Goal: Transaction & Acquisition: Download file/media

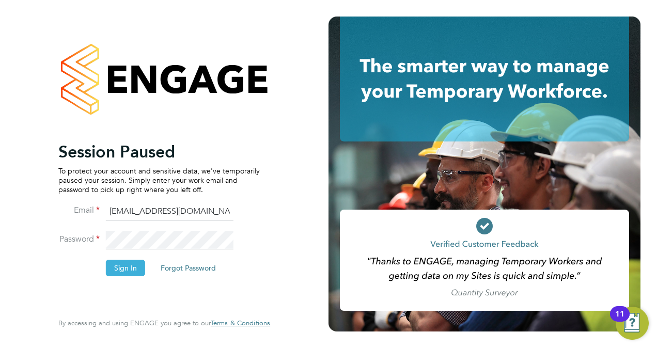
click at [126, 271] on button "Sign In" at bounding box center [125, 268] width 39 height 17
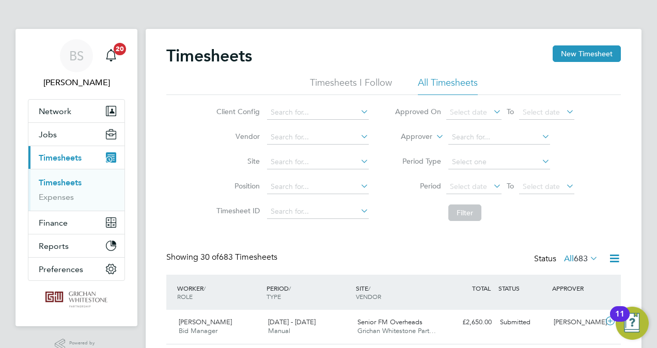
click at [80, 185] on link "Timesheets" at bounding box center [60, 183] width 43 height 10
click at [81, 183] on link "Timesheets" at bounding box center [60, 183] width 43 height 10
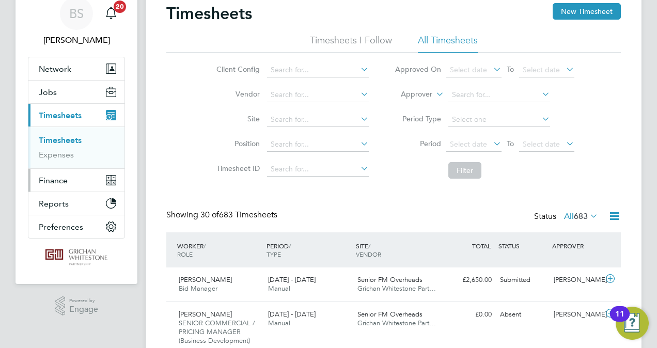
click at [61, 183] on span "Finance" at bounding box center [53, 181] width 29 height 10
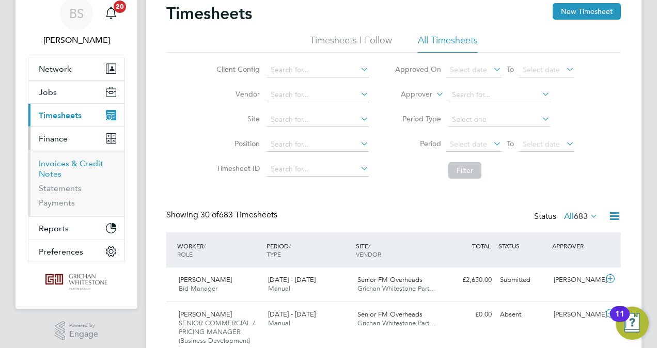
click at [64, 165] on link "Invoices & Credit Notes" at bounding box center [71, 169] width 65 height 20
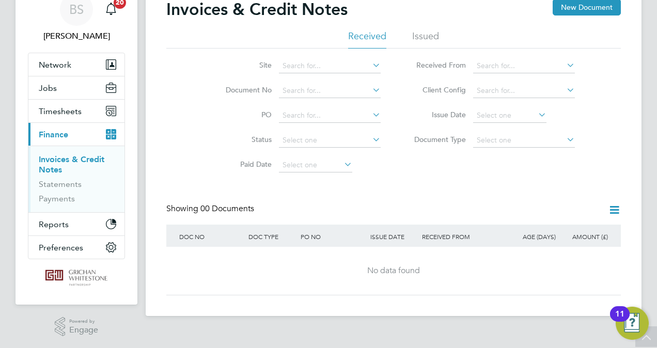
click at [422, 39] on li "Issued" at bounding box center [425, 39] width 27 height 19
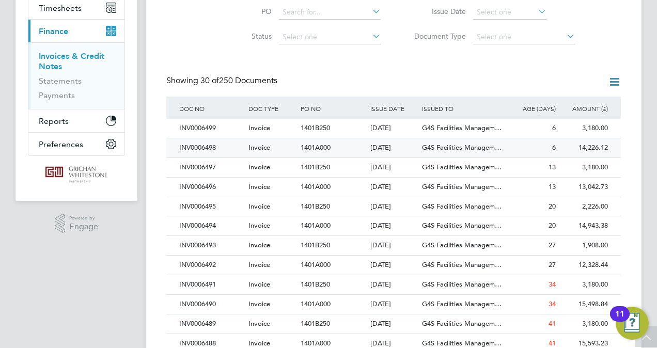
click at [211, 148] on div "INV0006498" at bounding box center [211, 147] width 69 height 19
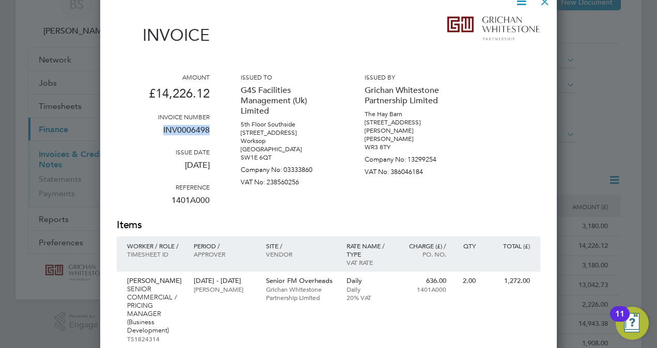
drag, startPoint x: 183, startPoint y: 129, endPoint x: 160, endPoint y: 129, distance: 23.8
click at [160, 129] on div "Amount £14,226.12 Invoice number INV0006498 Issue date [DATE] Reference 1401A00…" at bounding box center [329, 145] width 424 height 145
copy p "INV0006498"
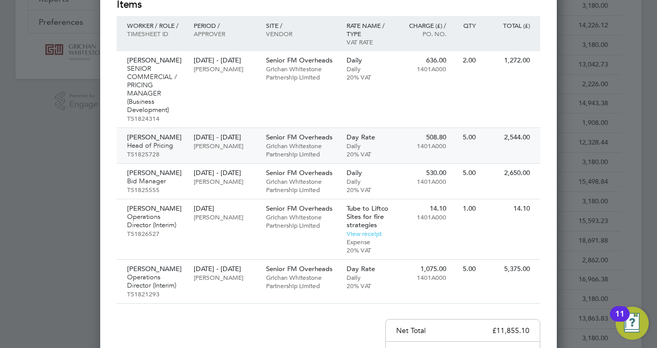
scroll to position [258, 0]
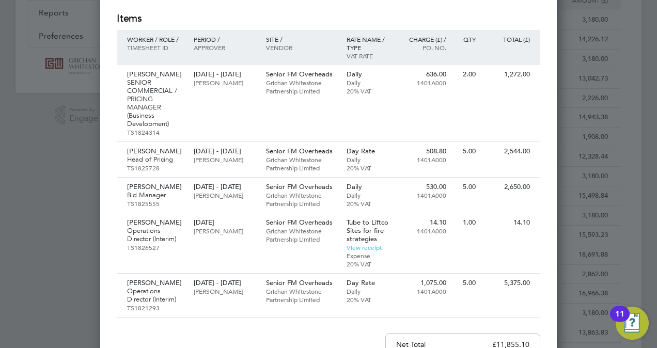
click at [355, 15] on h2 "Items" at bounding box center [329, 18] width 424 height 14
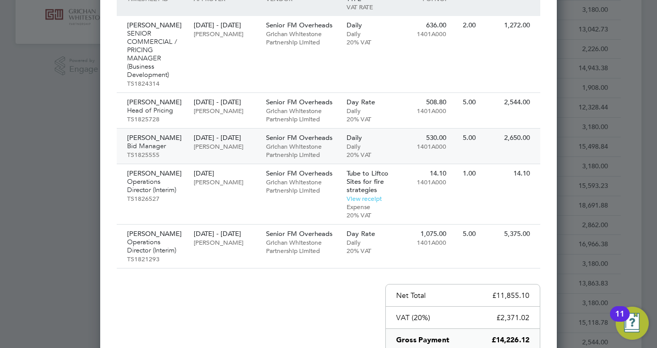
scroll to position [310, 0]
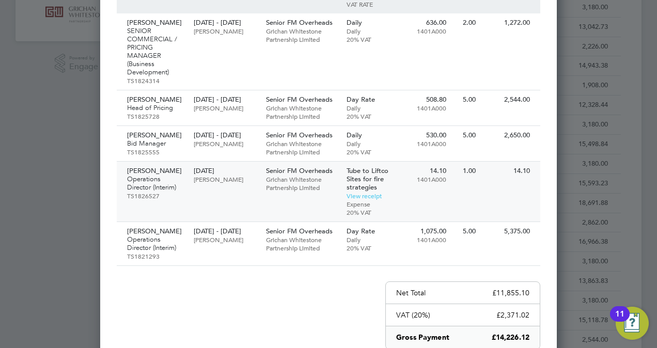
click at [269, 192] on p "Grichan Whitestone Partnership Limited" at bounding box center [301, 183] width 70 height 17
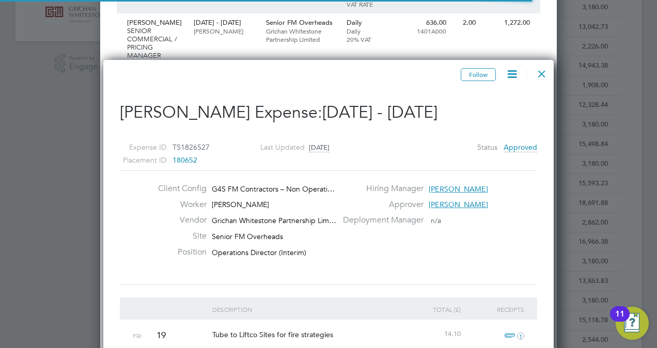
scroll to position [16, 188]
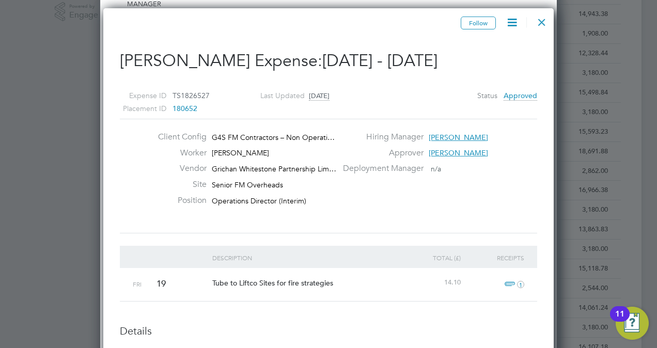
drag, startPoint x: 121, startPoint y: 60, endPoint x: 481, endPoint y: 61, distance: 360.1
click at [481, 61] on h2 "[PERSON_NAME] Expense: [DATE] - [DATE]" at bounding box center [328, 61] width 417 height 22
copy h2 "[PERSON_NAME] Expense: [DATE] - [DATE]"
click at [397, 90] on div "Expense ID TS1826527 Placement ID 180652 Last Updated [DATE] Status Approved" at bounding box center [328, 98] width 417 height 42
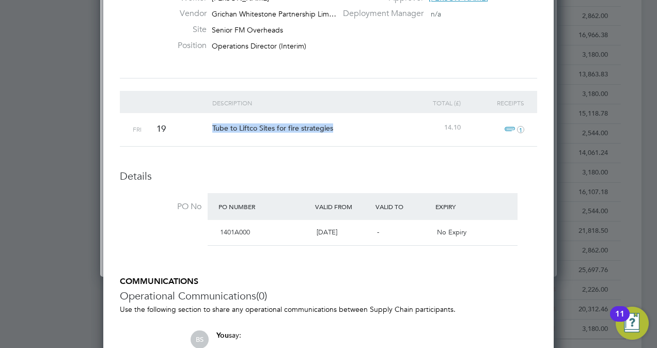
drag, startPoint x: 319, startPoint y: 128, endPoint x: 212, endPoint y: 129, distance: 106.9
click at [212, 129] on div "Tube to Liftco Sites for fire strategies" at bounding box center [305, 128] width 191 height 30
copy span "Tube to Liftco Sites for fire strategies"
click at [460, 127] on span "14.10" at bounding box center [452, 127] width 17 height 9
drag, startPoint x: 461, startPoint y: 127, endPoint x: 443, endPoint y: 127, distance: 18.1
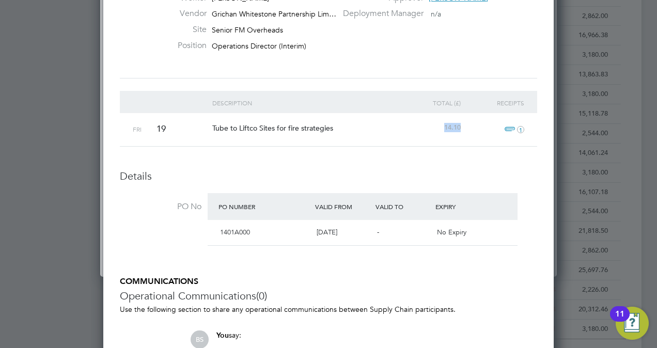
click at [443, 127] on div "14.10" at bounding box center [432, 127] width 64 height 29
copy span "14.10"
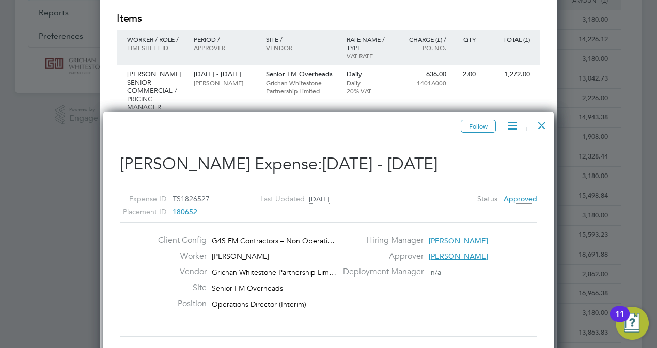
click at [542, 125] on div at bounding box center [542, 123] width 19 height 19
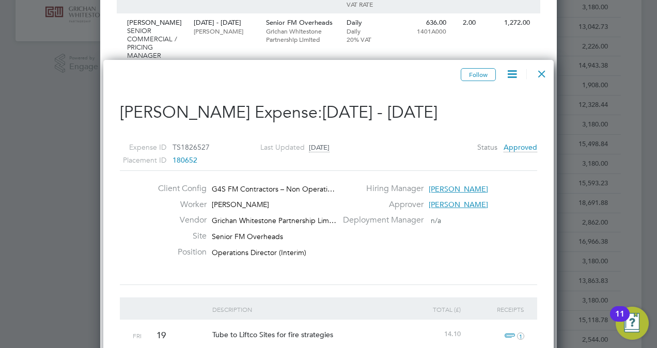
click at [542, 73] on div at bounding box center [542, 71] width 19 height 19
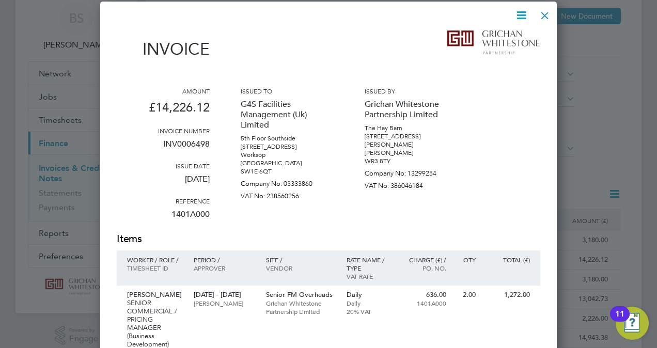
scroll to position [0, 0]
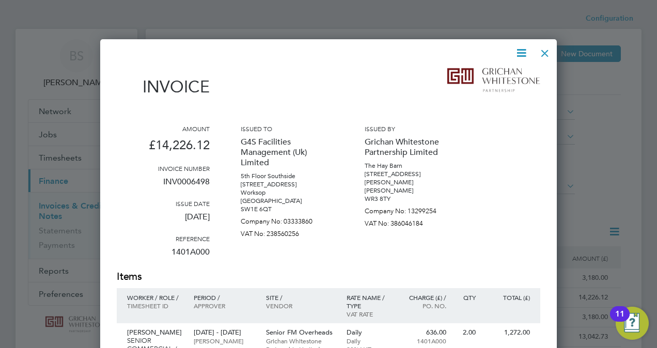
click at [522, 50] on icon at bounding box center [521, 52] width 13 height 13
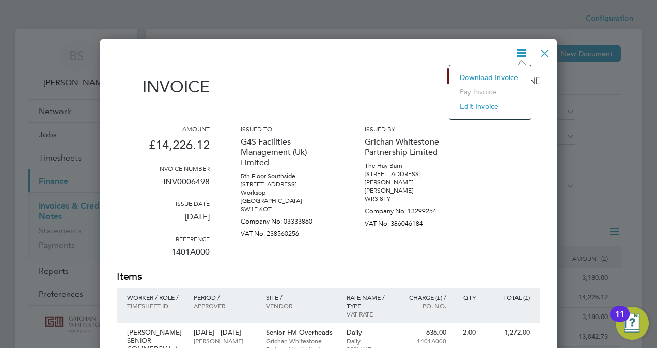
click at [495, 78] on li "Download Invoice" at bounding box center [490, 77] width 71 height 14
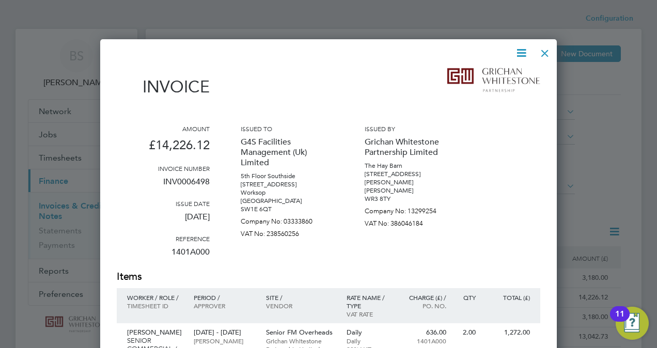
click at [543, 53] on div at bounding box center [545, 50] width 19 height 19
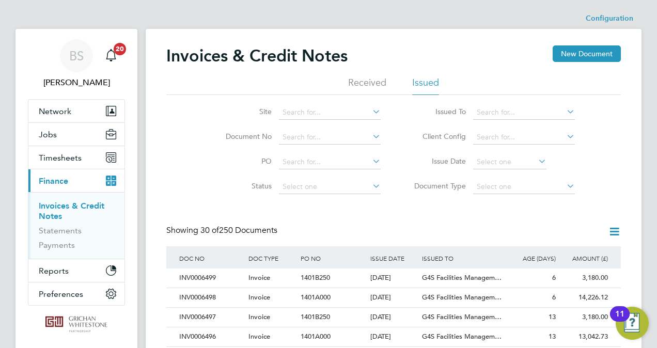
click at [88, 204] on link "Invoices & Credit Notes" at bounding box center [72, 211] width 66 height 20
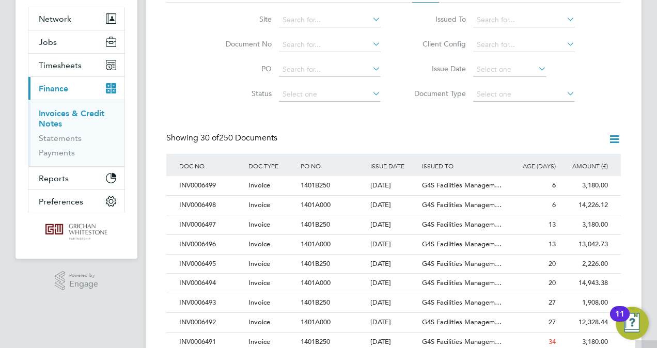
scroll to position [103, 0]
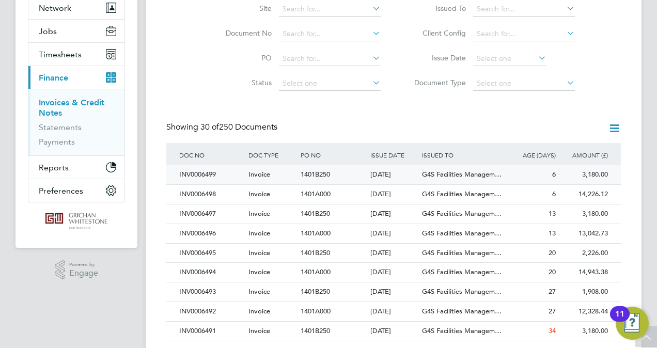
click at [195, 175] on div "INV0006499" at bounding box center [211, 174] width 69 height 19
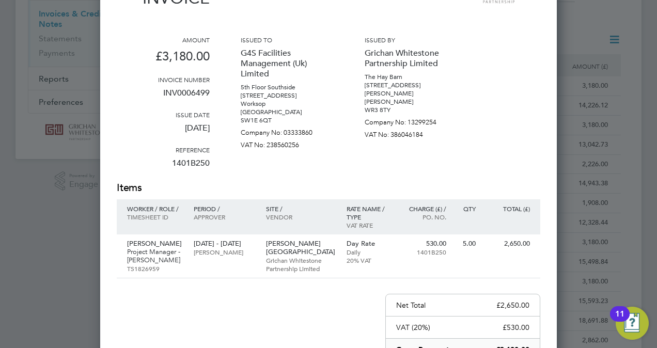
scroll to position [258, 0]
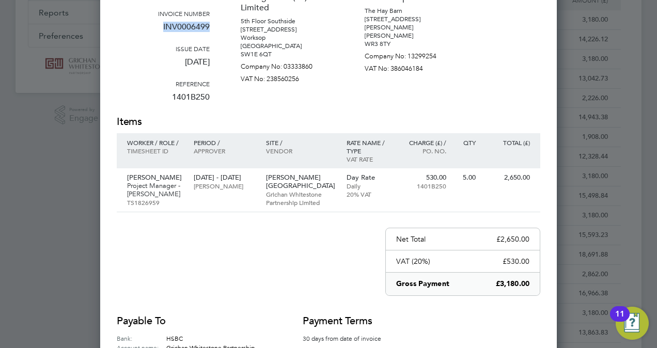
drag, startPoint x: 212, startPoint y: 27, endPoint x: 162, endPoint y: 27, distance: 50.1
click at [162, 27] on div "Amount £3,180.00 Invoice number INV0006499 Issue date [DATE] Reference 1401B250…" at bounding box center [329, 42] width 424 height 145
copy p "INV0006499"
click at [355, 87] on div "Amount £3,180.00 Invoice number INV0006499 Issue date [DATE] Reference 1401B250…" at bounding box center [329, 42] width 424 height 145
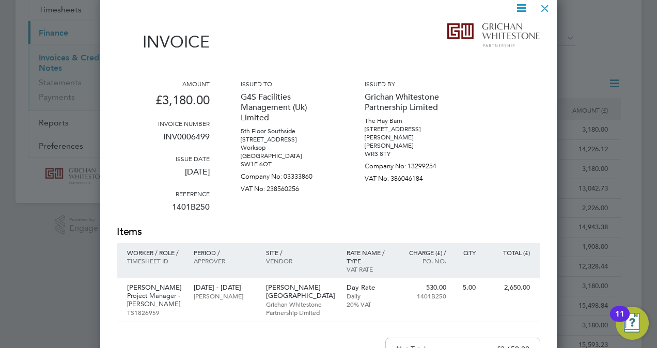
scroll to position [103, 0]
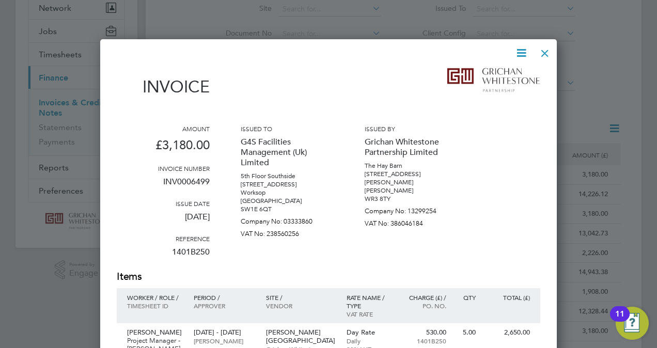
click at [524, 55] on icon at bounding box center [521, 52] width 13 height 13
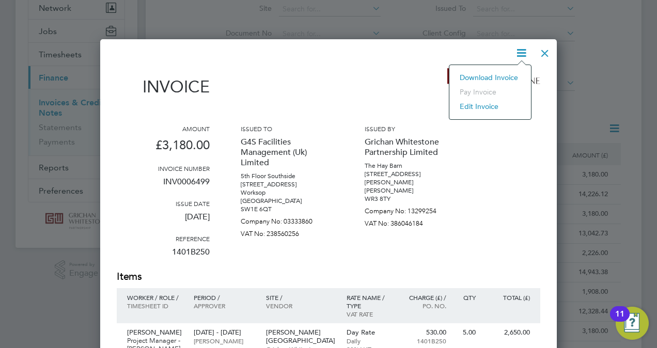
click at [467, 75] on li "Download Invoice" at bounding box center [490, 77] width 71 height 14
